Goal: Information Seeking & Learning: Learn about a topic

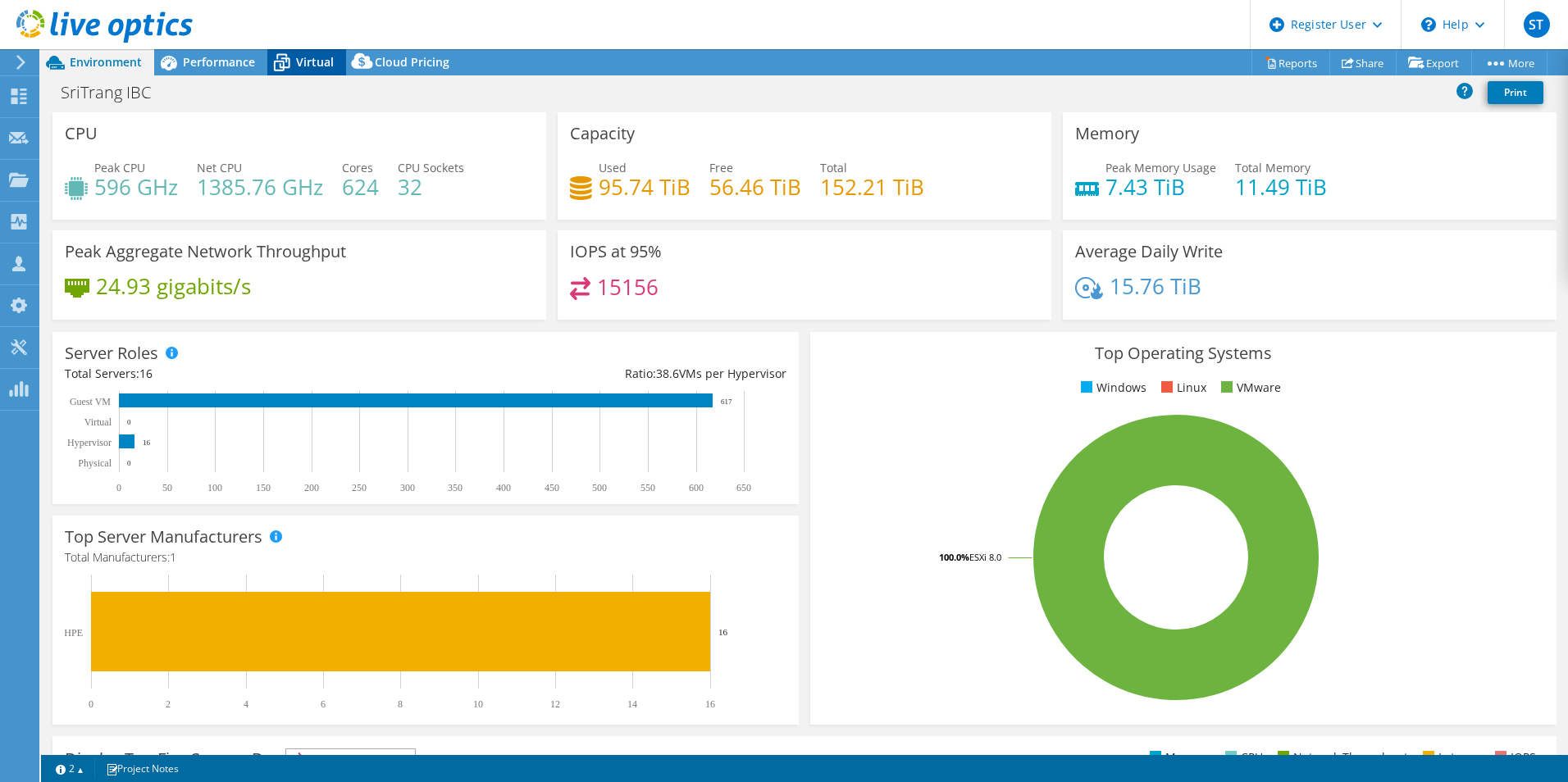
click at [298, 67] on span "Virtual" at bounding box center [315, 62] width 38 height 16
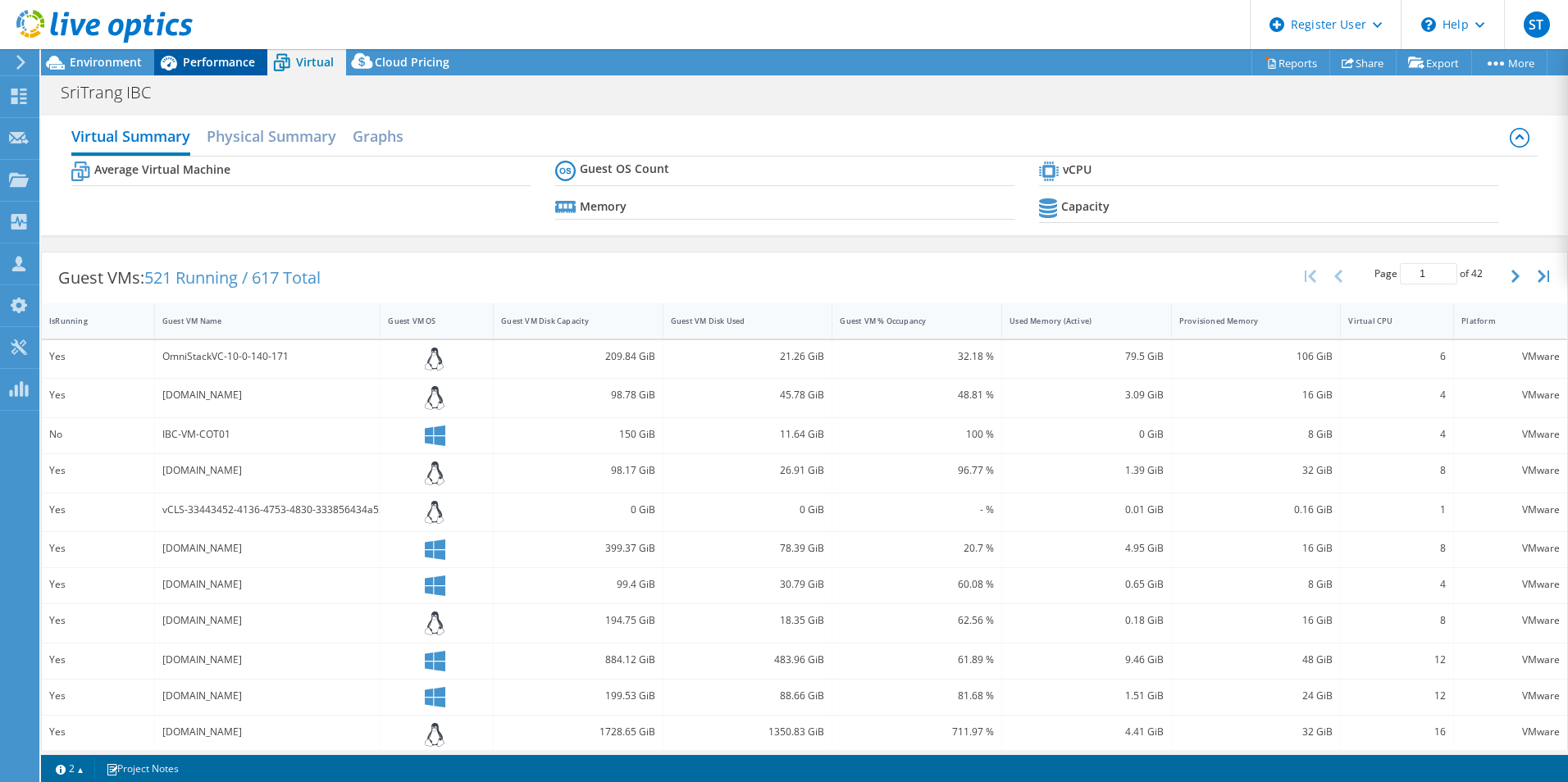
click at [197, 66] on span "Performance" at bounding box center [218, 62] width 72 height 16
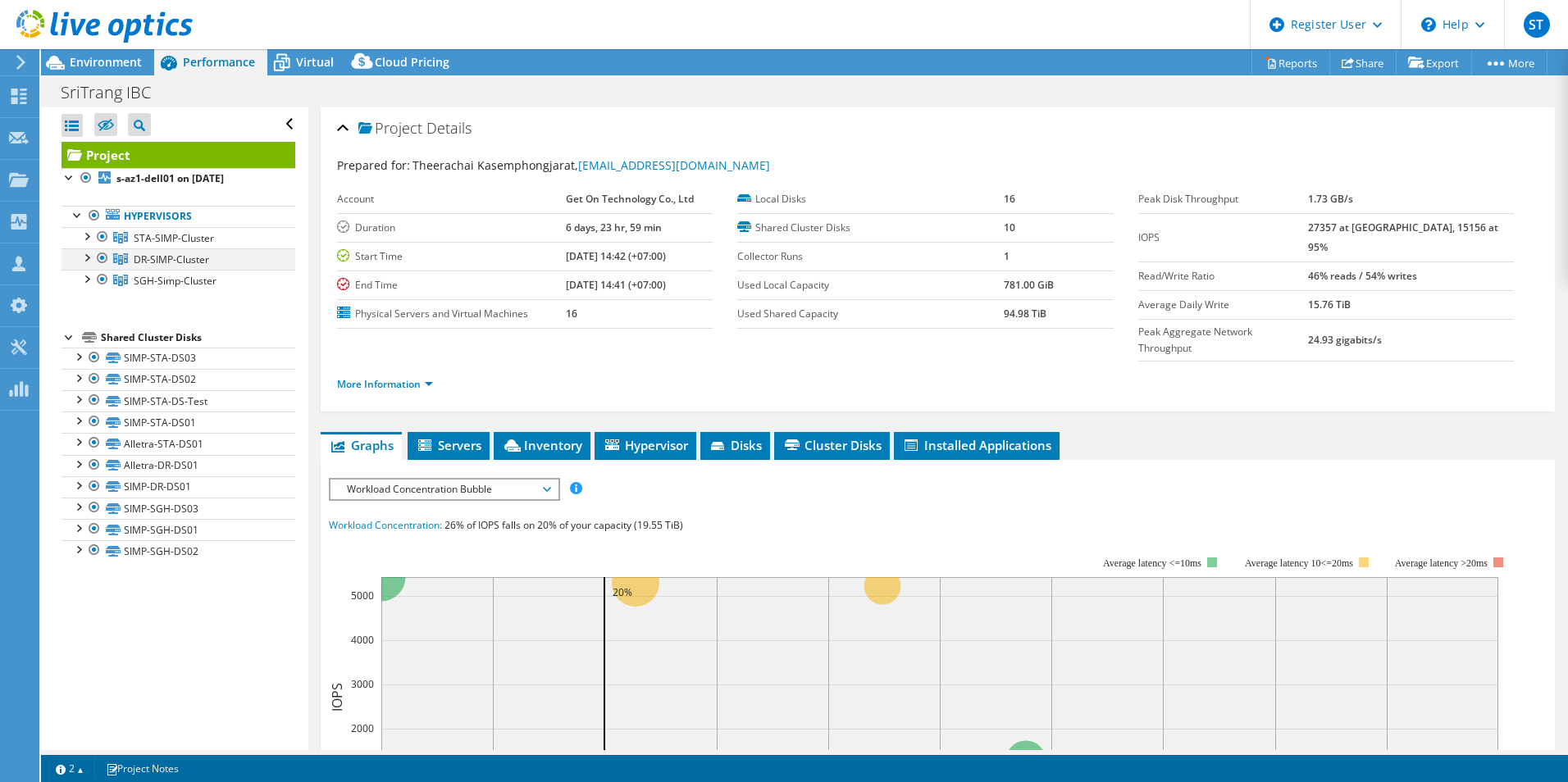
click at [102, 255] on div at bounding box center [103, 258] width 16 height 20
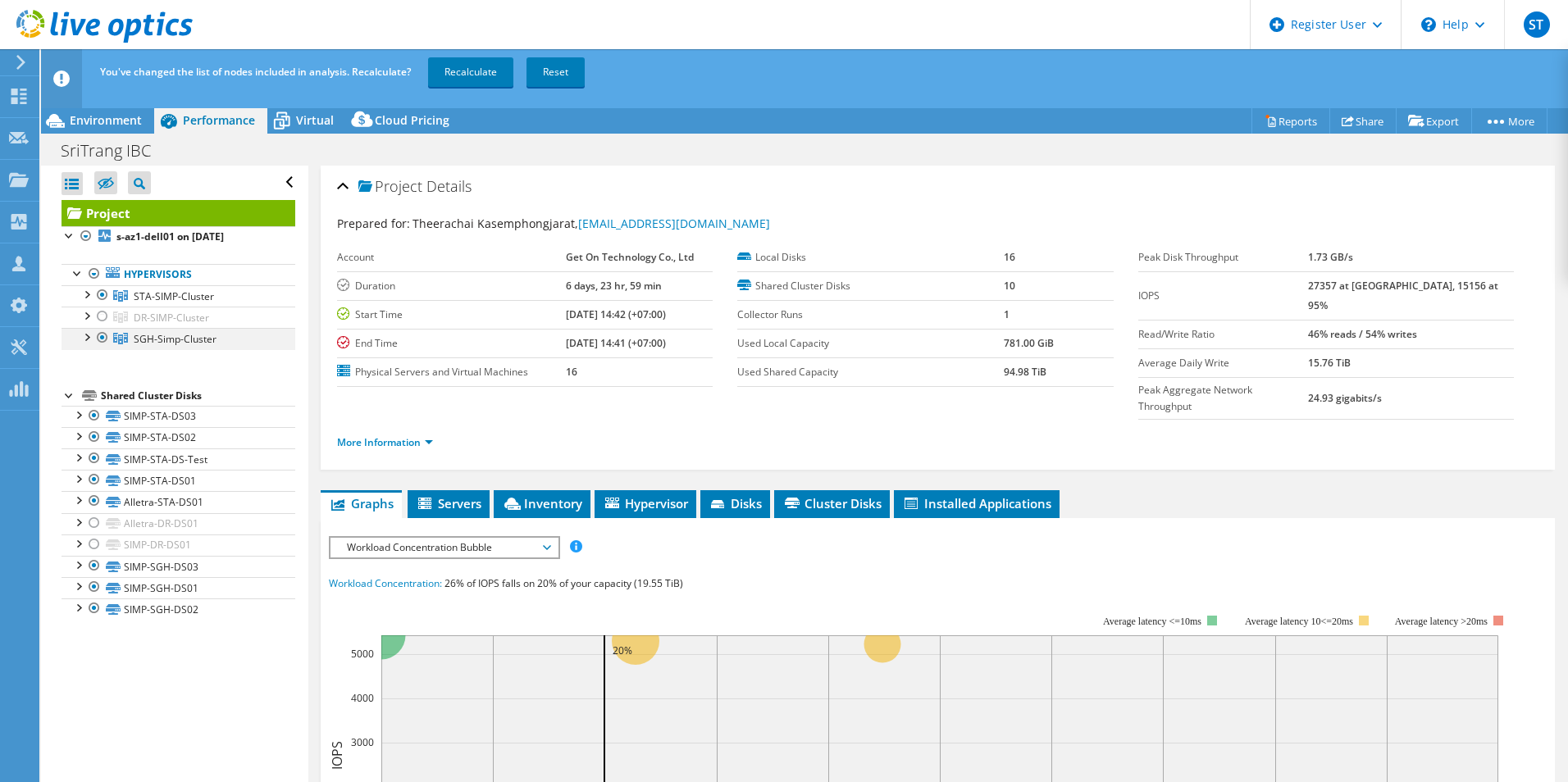
click at [104, 338] on div at bounding box center [103, 338] width 16 height 20
click at [476, 76] on link "Recalculate" at bounding box center [470, 73] width 85 height 30
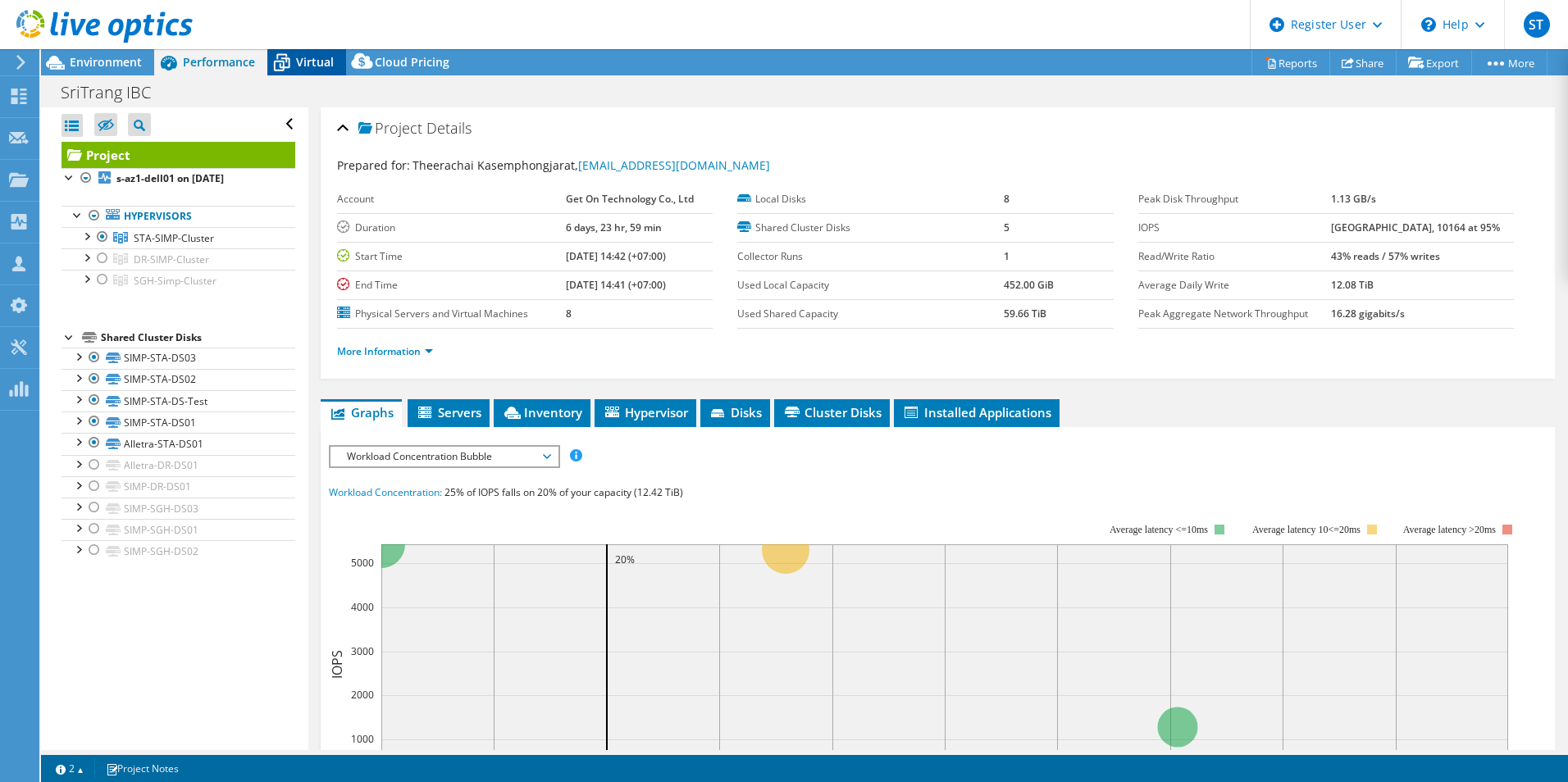
click at [299, 62] on span "Virtual" at bounding box center [315, 62] width 38 height 16
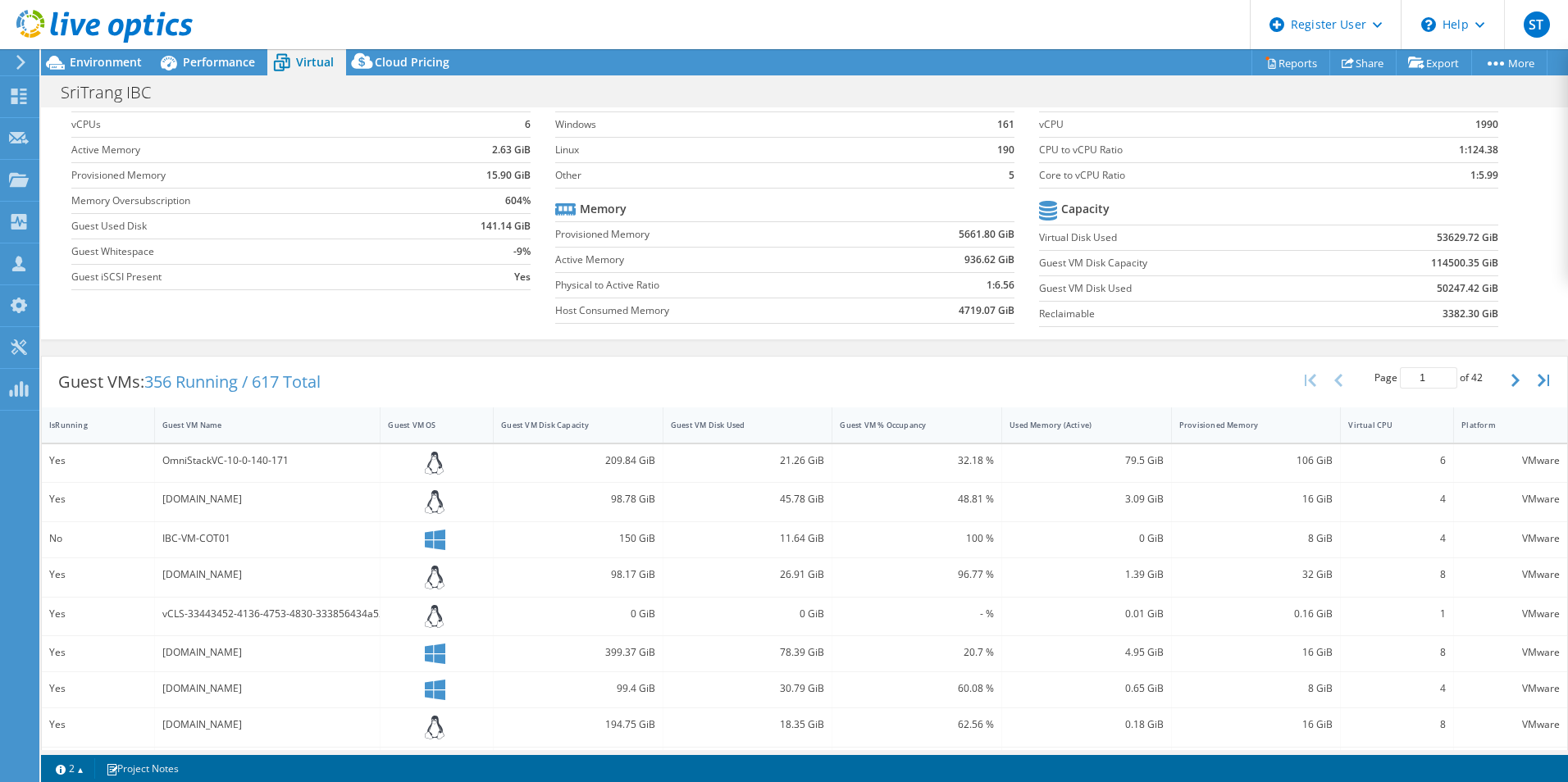
scroll to position [73, 0]
click at [1507, 384] on button "button" at bounding box center [1517, 381] width 28 height 31
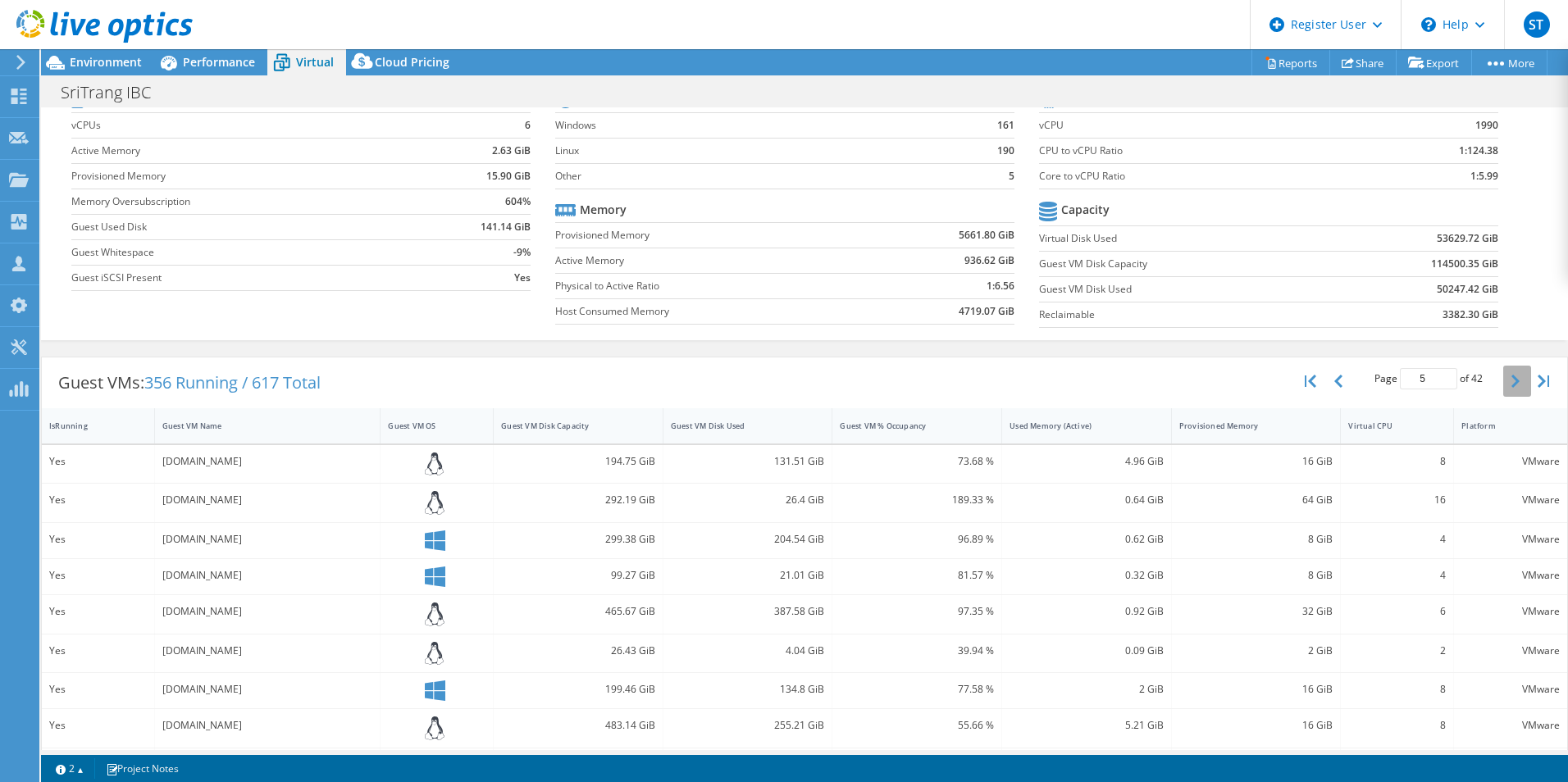
click at [1507, 384] on button "button" at bounding box center [1517, 381] width 28 height 31
type input "7"
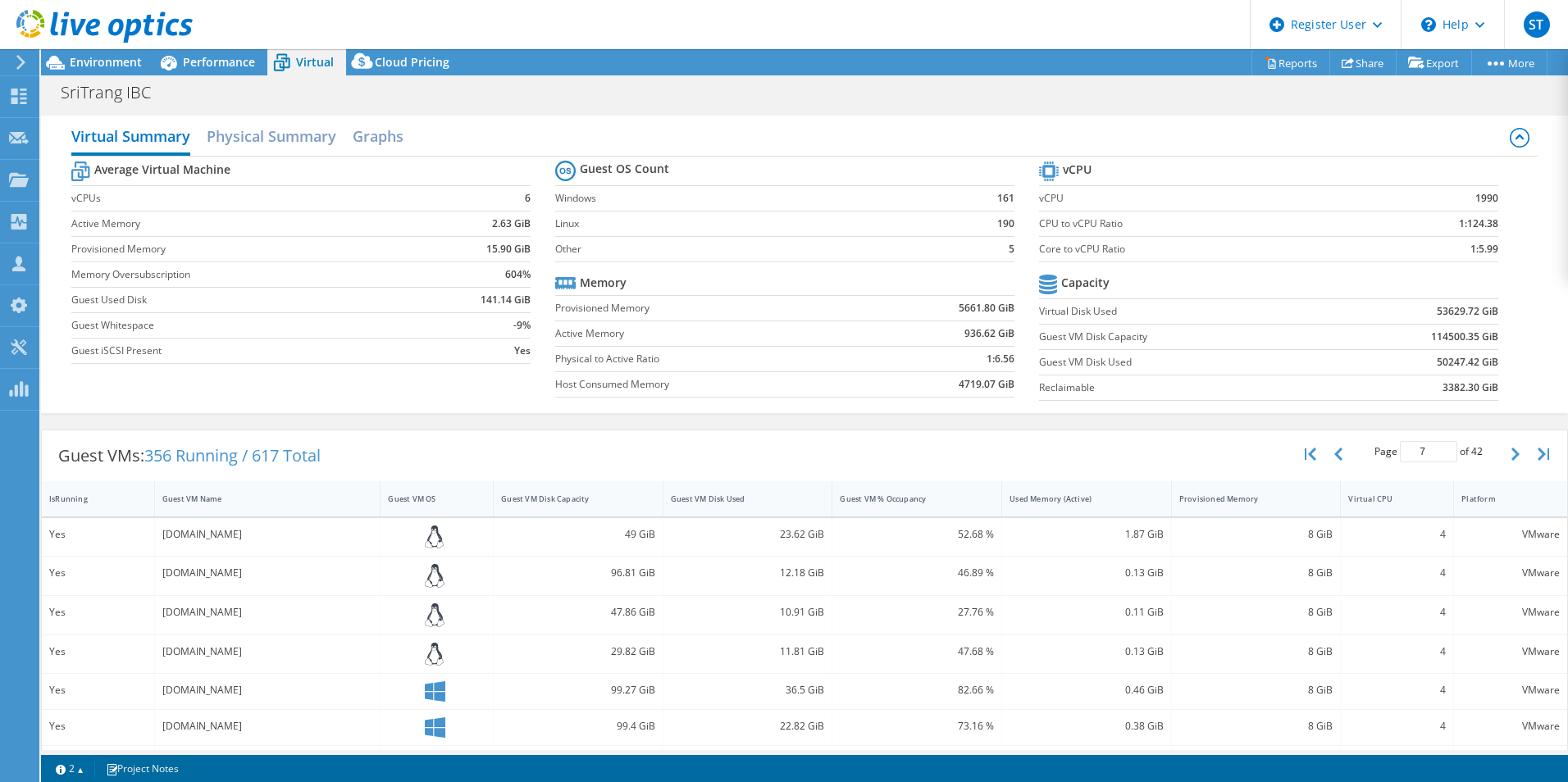
scroll to position [0, 0]
click at [217, 59] on span "Performance" at bounding box center [218, 62] width 72 height 16
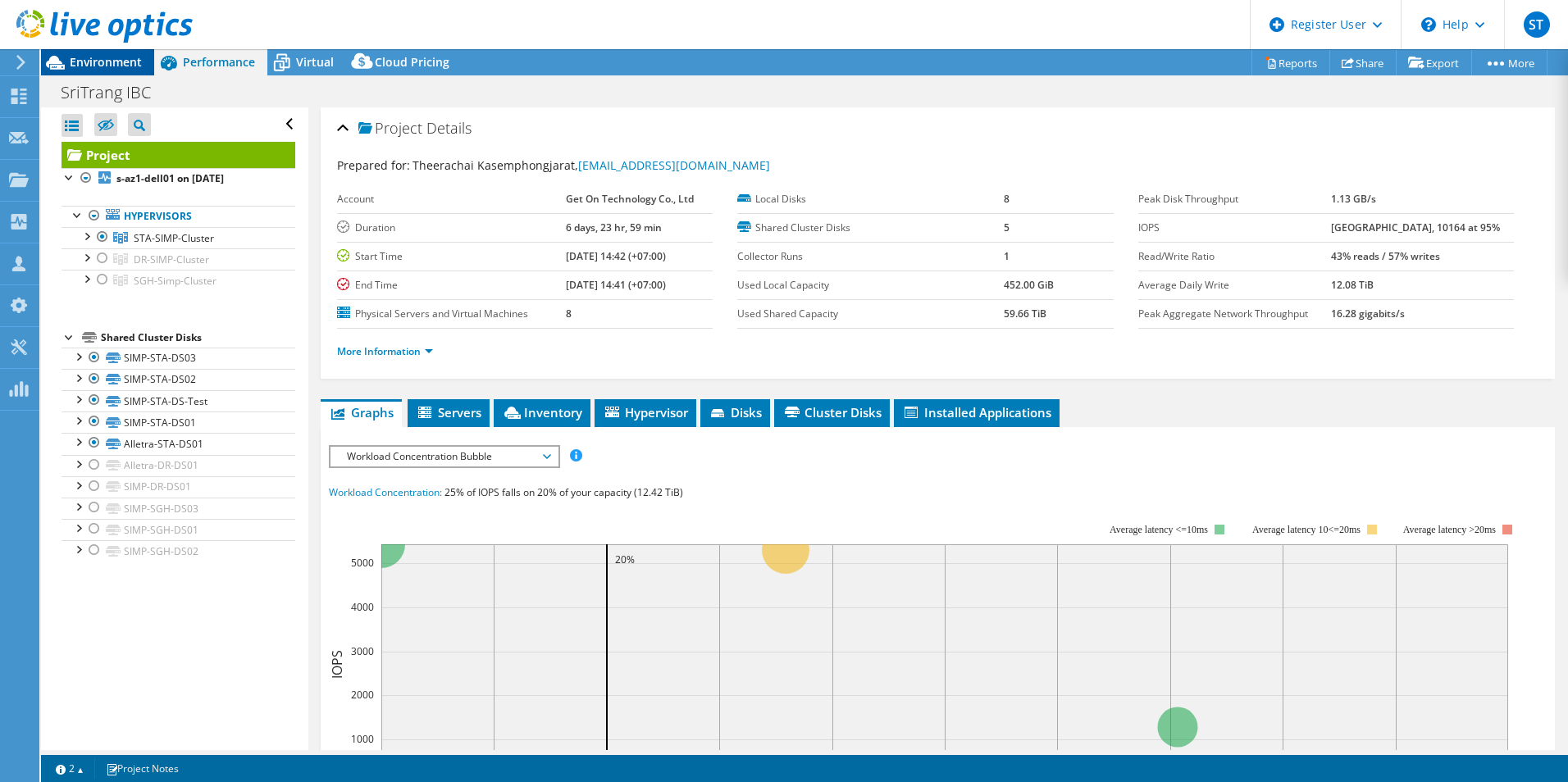
click at [111, 64] on span "Environment" at bounding box center [106, 62] width 72 height 16
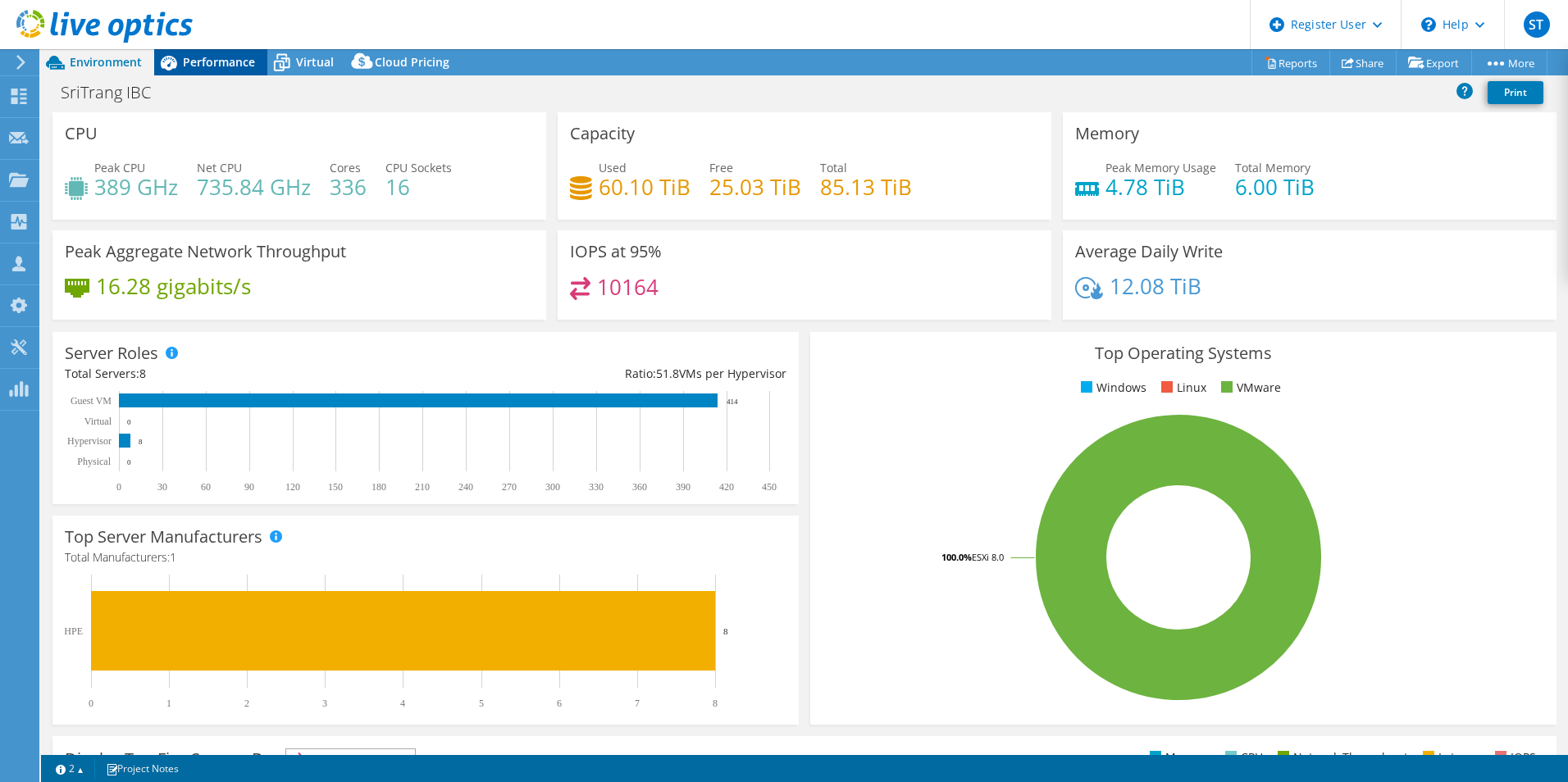
click at [233, 63] on span "Performance" at bounding box center [218, 62] width 72 height 16
